Goal: Task Accomplishment & Management: Manage account settings

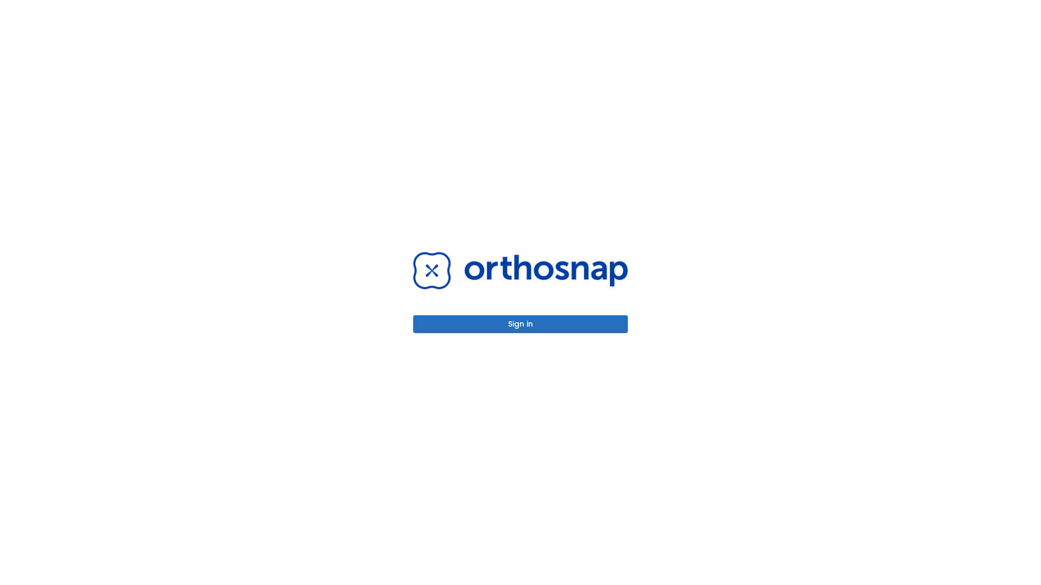
click at [520, 324] on button "Sign in" at bounding box center [520, 324] width 215 height 18
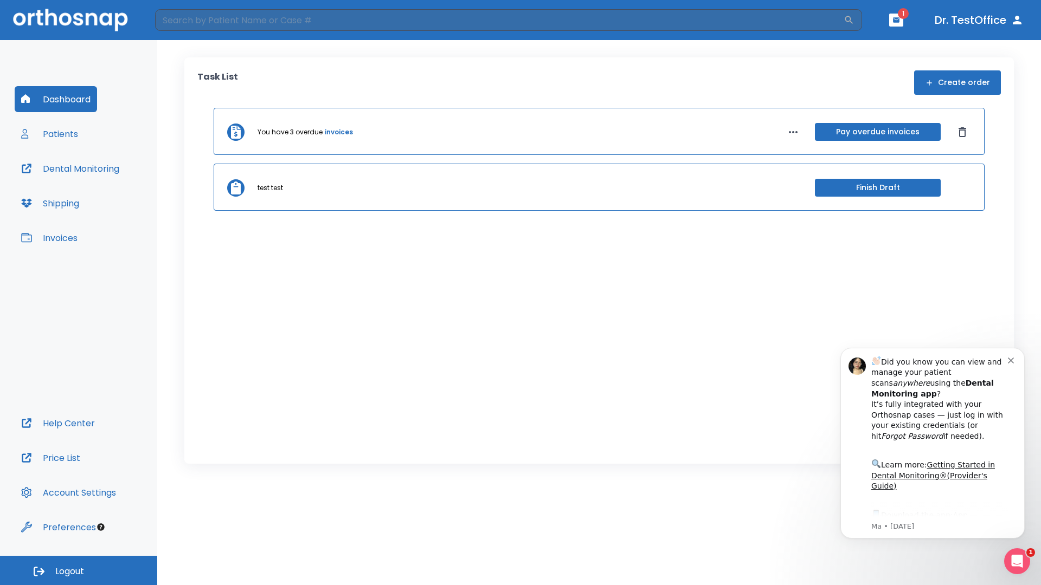
click at [79, 571] on span "Logout" at bounding box center [69, 572] width 29 height 12
